Goal: Transaction & Acquisition: Book appointment/travel/reservation

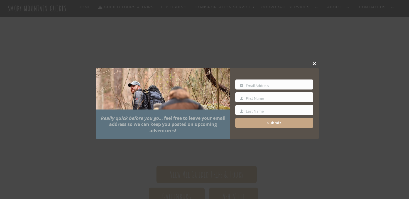
click at [316, 65] on span at bounding box center [314, 63] width 8 height 3
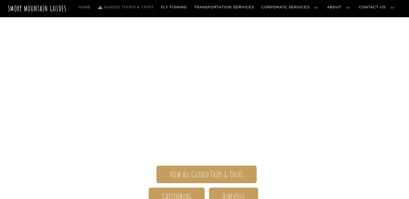
click at [156, 8] on link "Guided Tours & Trips" at bounding box center [126, 7] width 60 height 12
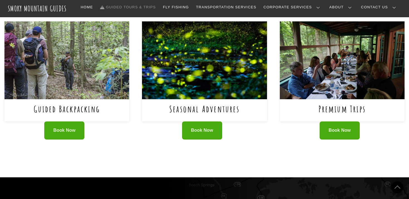
scroll to position [329, 0]
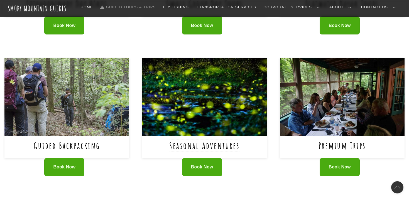
click at [196, 143] on link "Seasonal Adventures" at bounding box center [204, 145] width 70 height 11
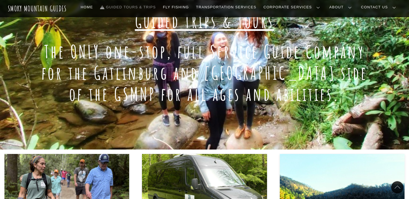
scroll to position [0, 0]
